Goal: Task Accomplishment & Management: Use online tool/utility

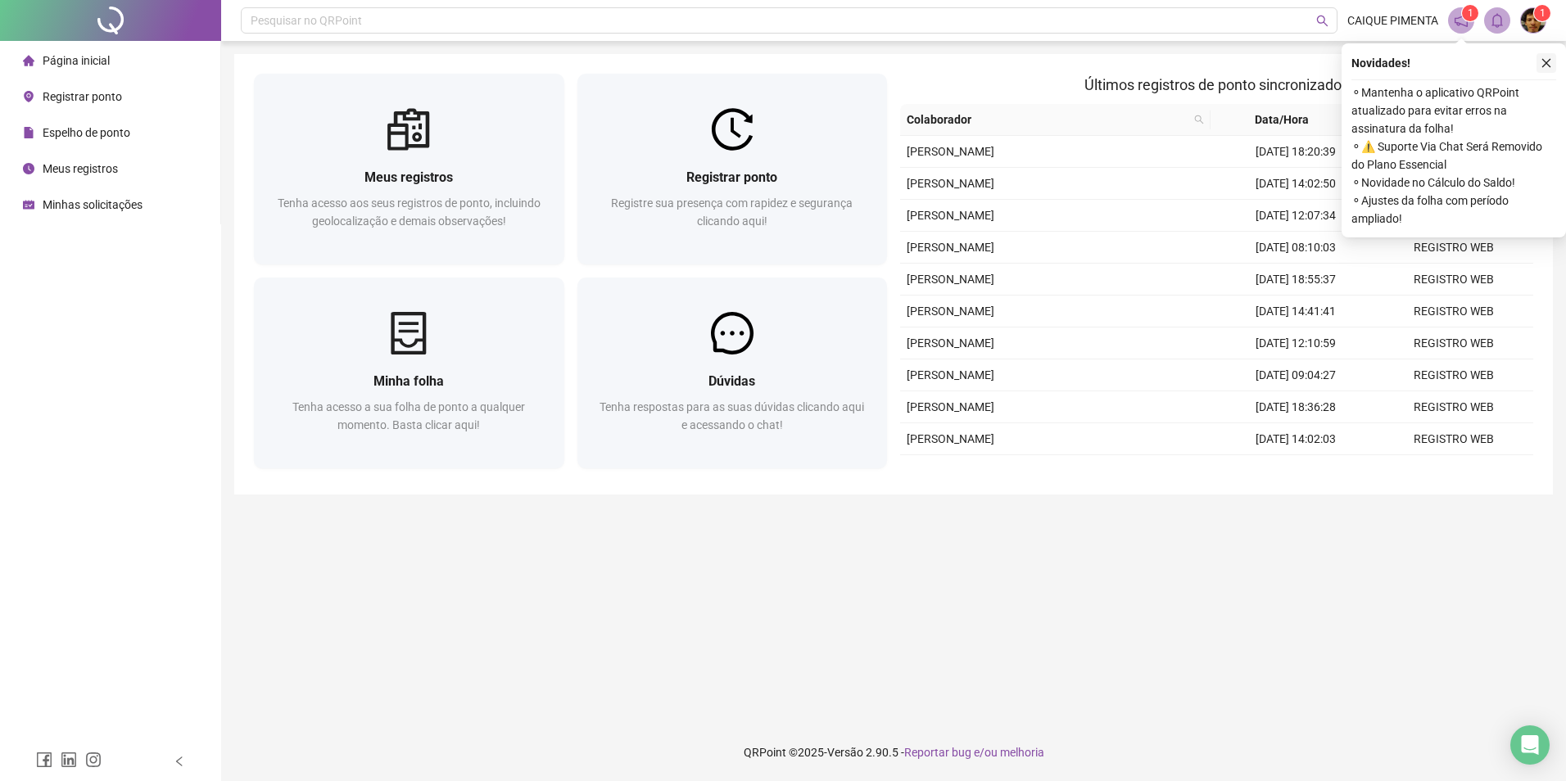
click at [1542, 63] on icon "close" at bounding box center [1546, 62] width 11 height 11
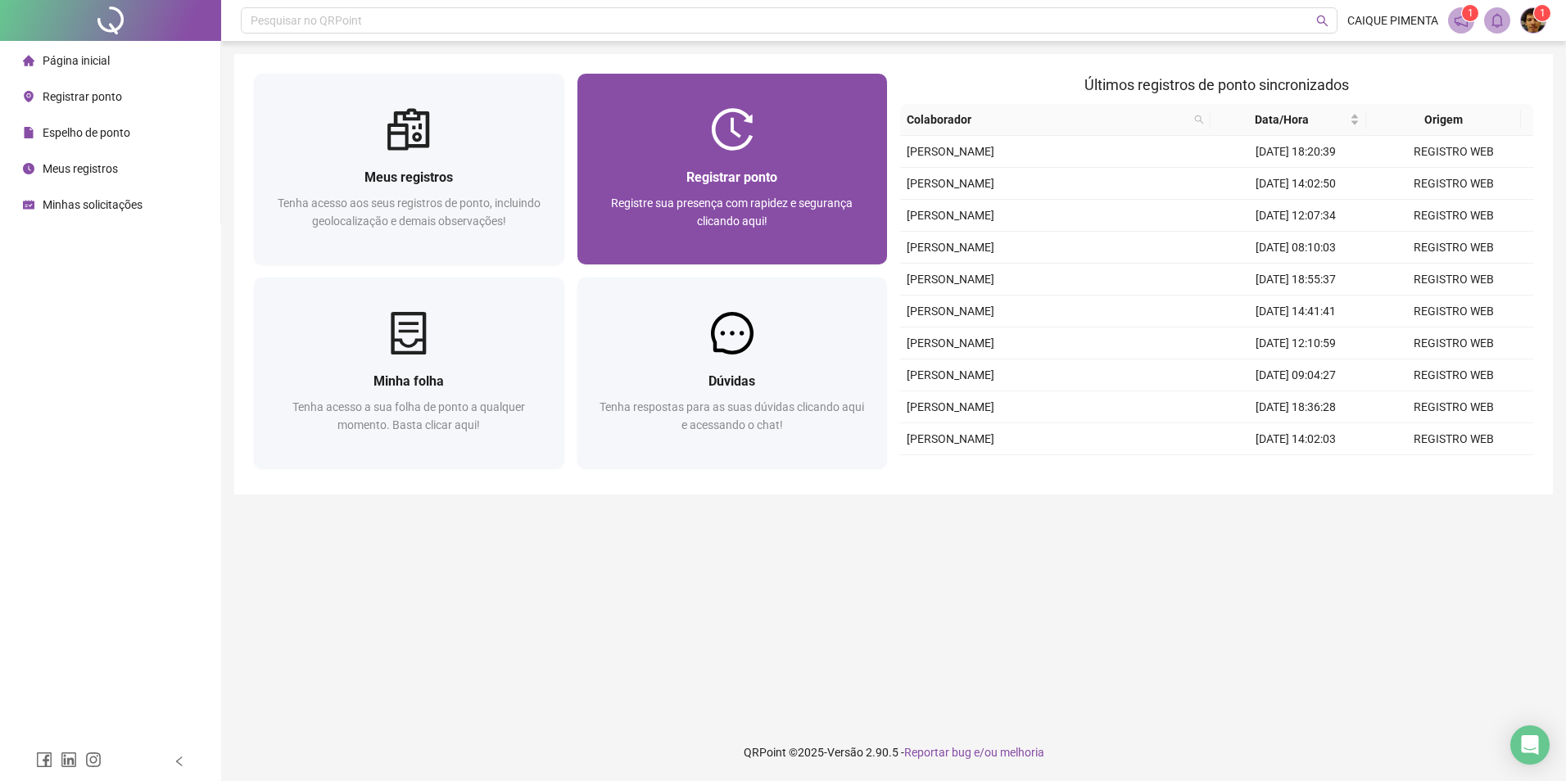
click at [762, 170] on span "Registrar ponto" at bounding box center [731, 178] width 91 height 16
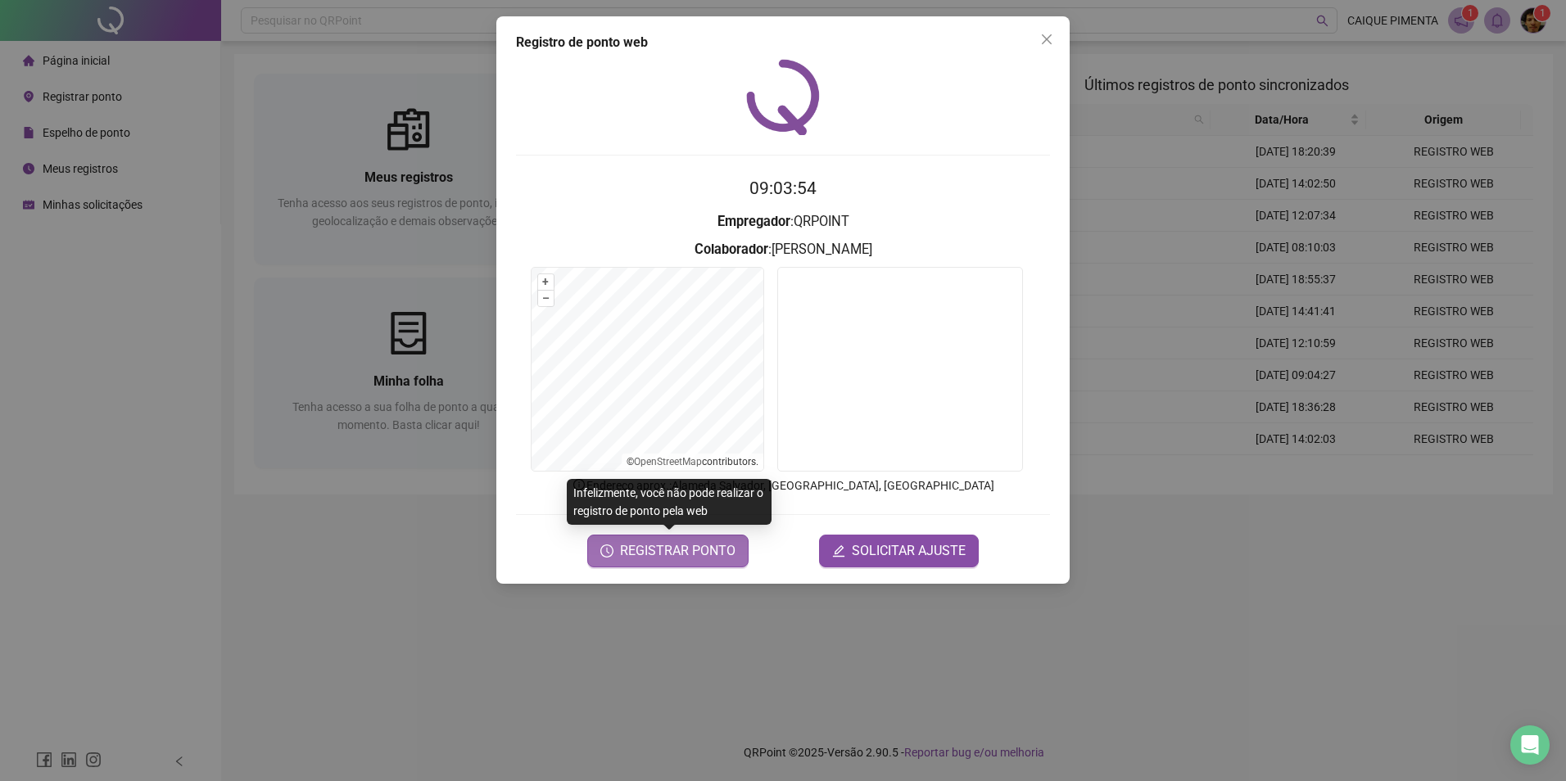
click at [676, 544] on span "REGISTRAR PONTO" at bounding box center [677, 551] width 115 height 20
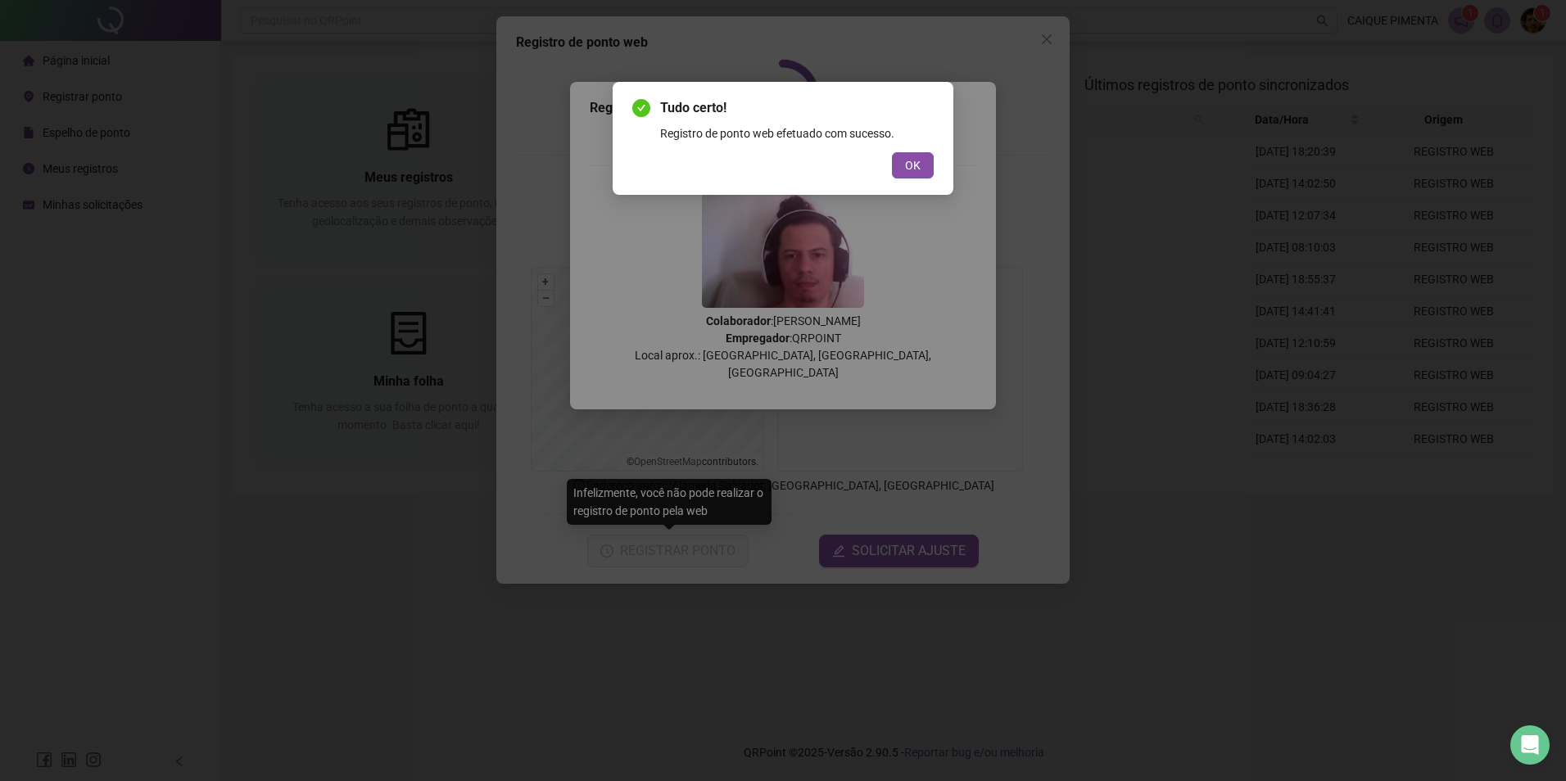
click at [905, 168] on button "OK" at bounding box center [913, 165] width 42 height 26
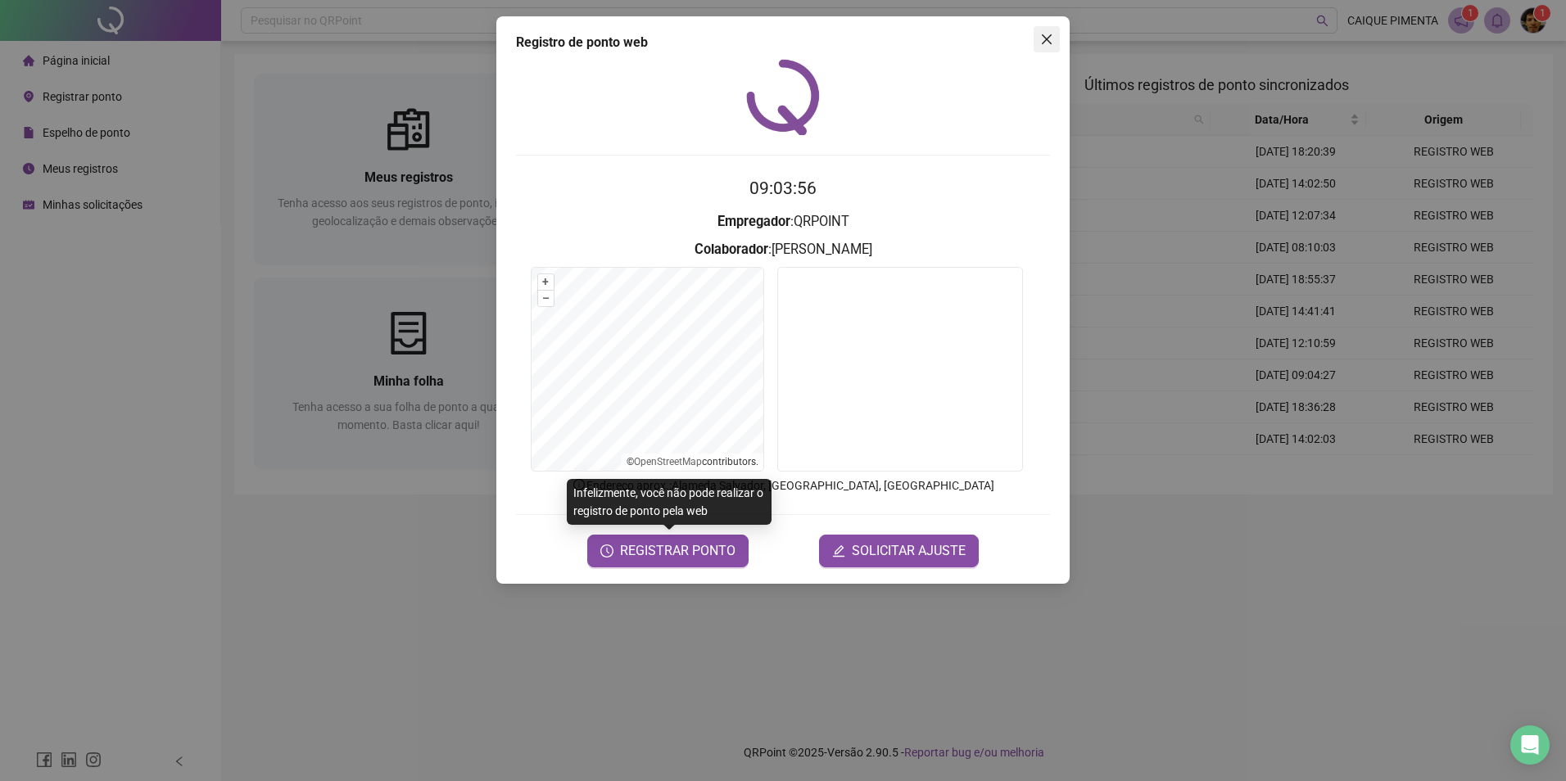
click at [1048, 42] on icon "close" at bounding box center [1046, 39] width 13 height 13
